Goal: Task Accomplishment & Management: Manage account settings

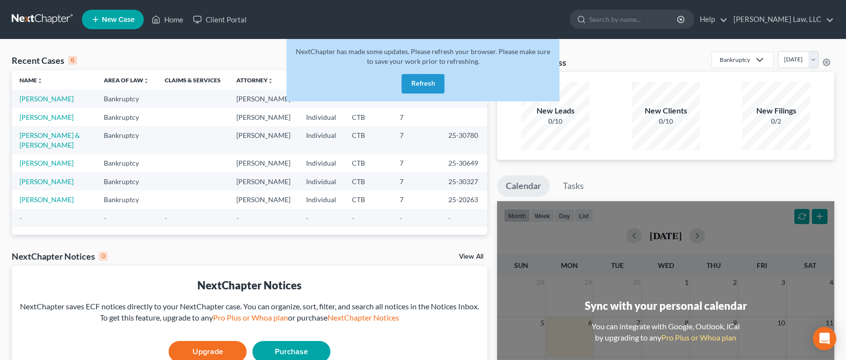
click at [415, 79] on button "Refresh" at bounding box center [422, 83] width 43 height 19
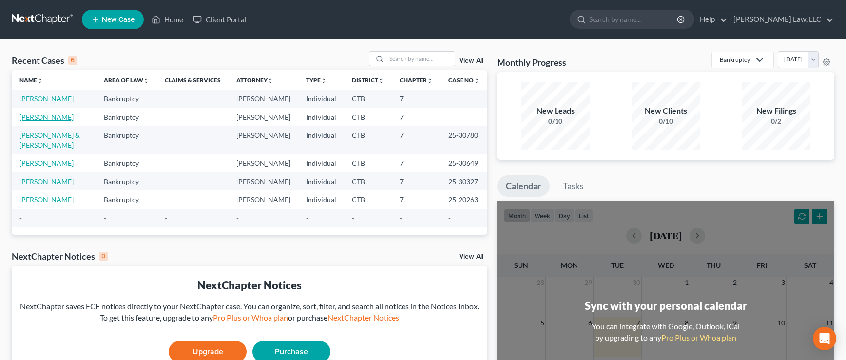
click at [42, 119] on link "[PERSON_NAME]" at bounding box center [46, 117] width 54 height 8
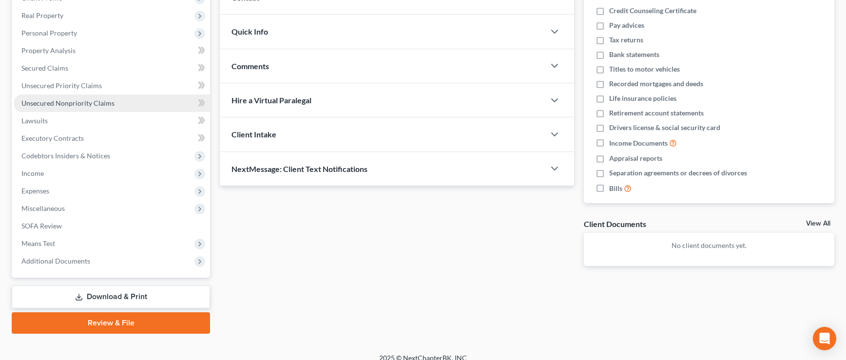
scroll to position [158, 0]
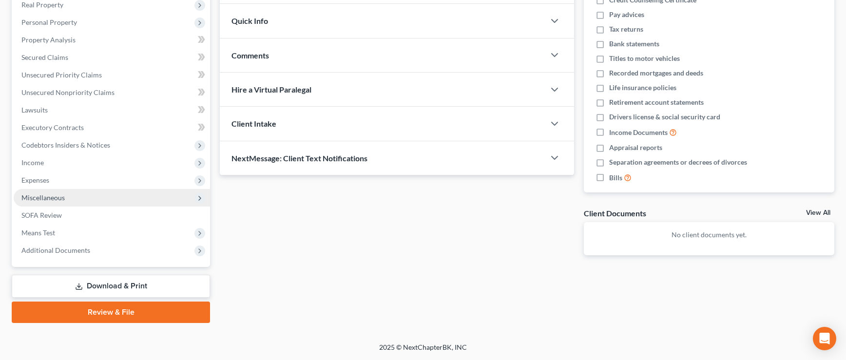
click at [45, 194] on span "Miscellaneous" at bounding box center [42, 197] width 43 height 8
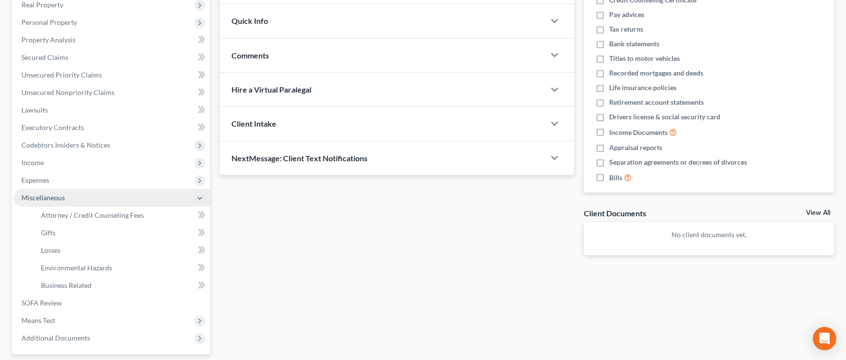
click at [45, 194] on span "Miscellaneous" at bounding box center [42, 197] width 43 height 8
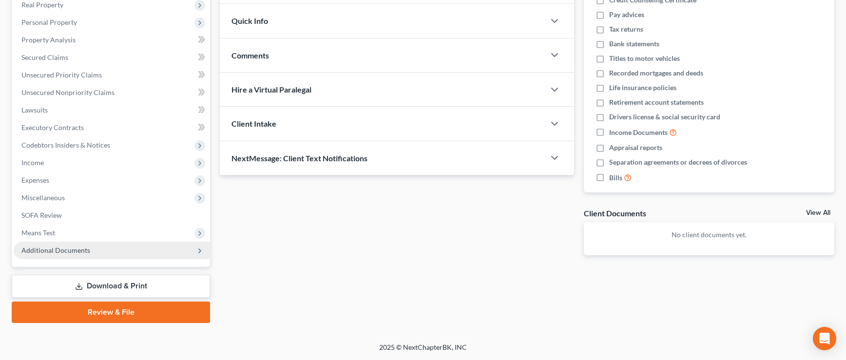
click at [48, 251] on span "Additional Documents" at bounding box center [55, 250] width 69 height 8
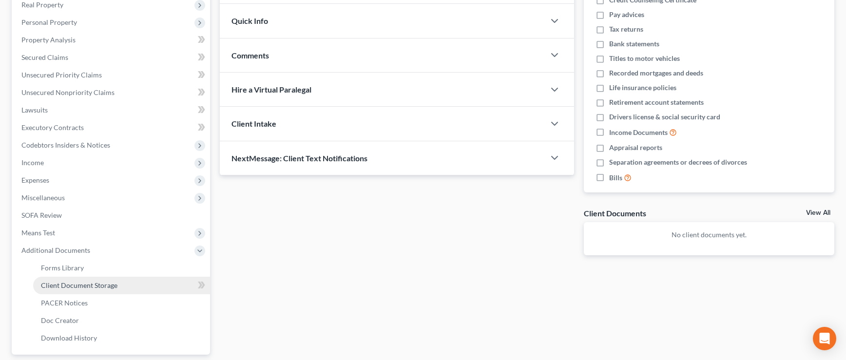
click at [49, 284] on span "Client Document Storage" at bounding box center [79, 285] width 76 height 8
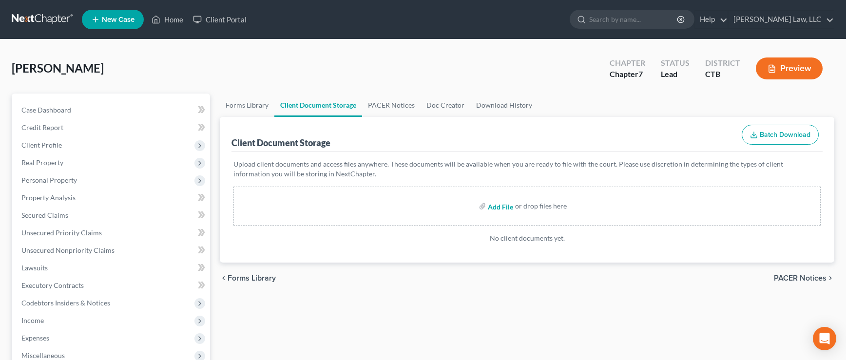
click at [496, 208] on input "file" at bounding box center [499, 206] width 23 height 18
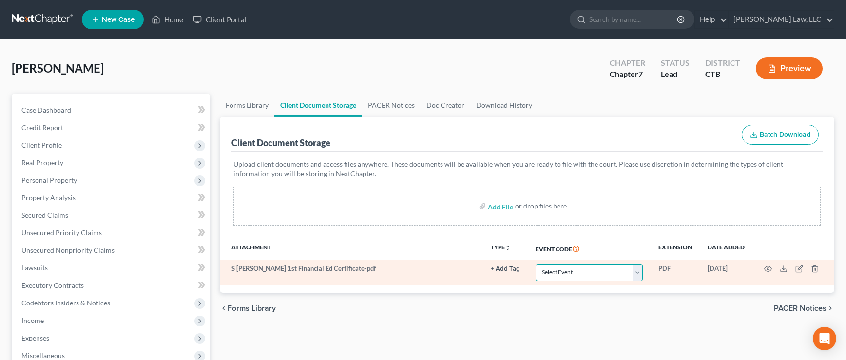
click at [639, 273] on select "Select Event Certificate of Credit Counseling Chapter 13 Plan Form 122 - Means …" at bounding box center [588, 272] width 107 height 17
select select "0"
click at [535, 264] on select "Select Event Certificate of Credit Counseling Chapter 13 Plan Form 122 - Means …" at bounding box center [588, 272] width 107 height 17
click at [638, 273] on select "Select Event Certificate of Credit Counseling Chapter 13 Plan Form 122 - Means …" at bounding box center [588, 272] width 107 height 17
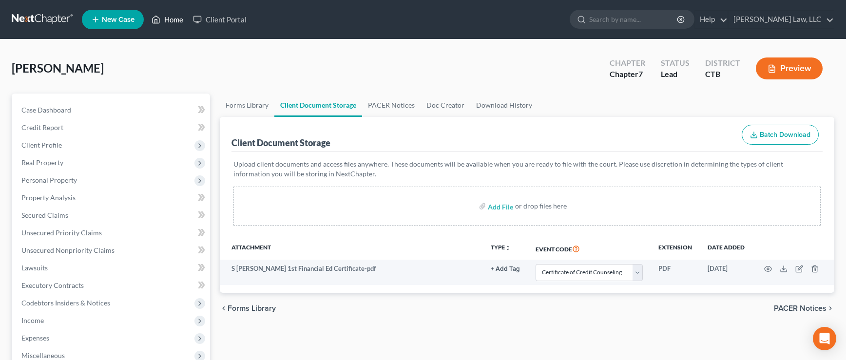
click at [173, 19] on link "Home" at bounding box center [167, 20] width 41 height 18
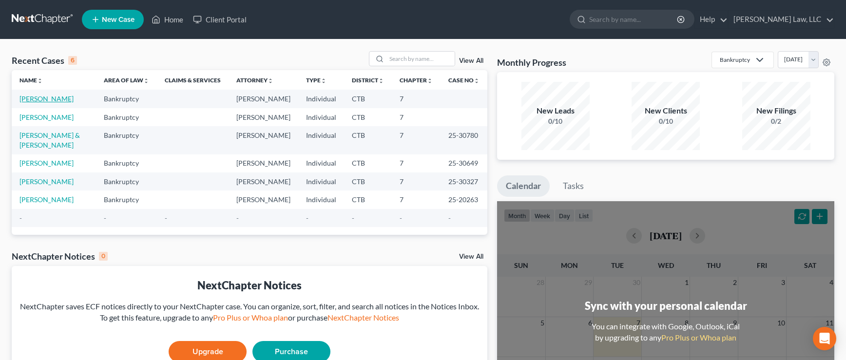
click at [38, 96] on link "[PERSON_NAME]" at bounding box center [46, 99] width 54 height 8
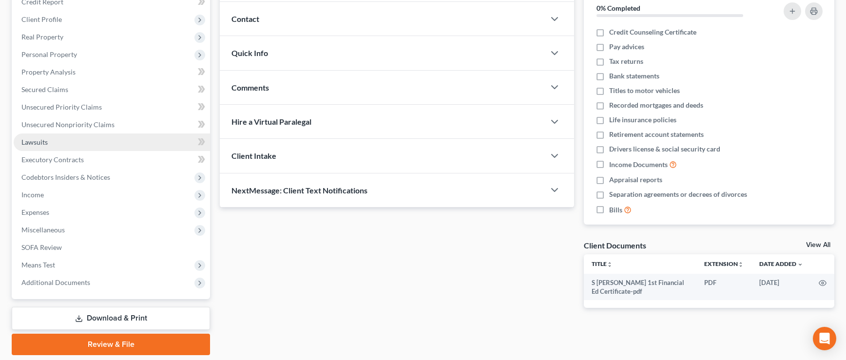
scroll to position [158, 0]
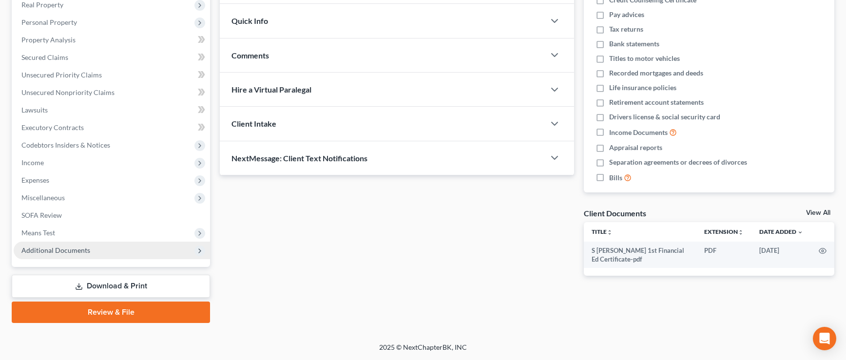
click at [47, 252] on span "Additional Documents" at bounding box center [55, 250] width 69 height 8
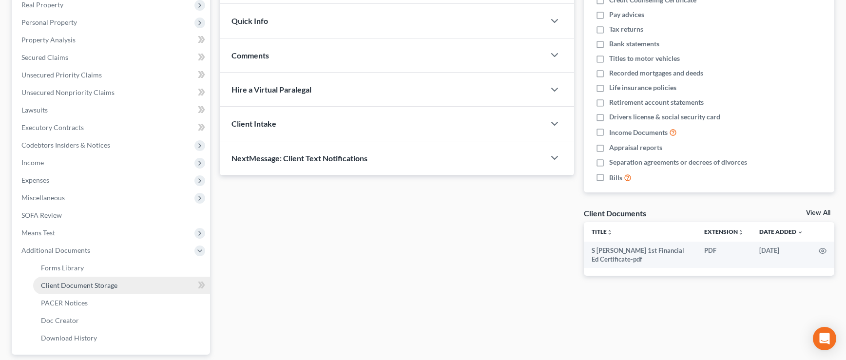
click at [93, 286] on span "Client Document Storage" at bounding box center [79, 285] width 76 height 8
select select "0"
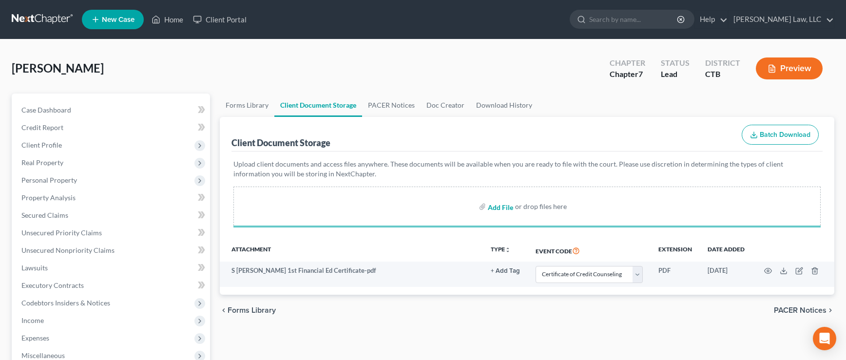
select select "0"
